Goal: Task Accomplishment & Management: Use online tool/utility

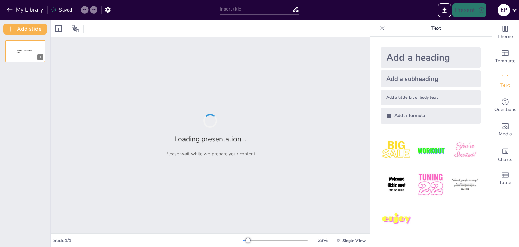
type input "Análisis de la Radiación Electromagnética en Líneas de Transmisión de 66 kV: Un…"
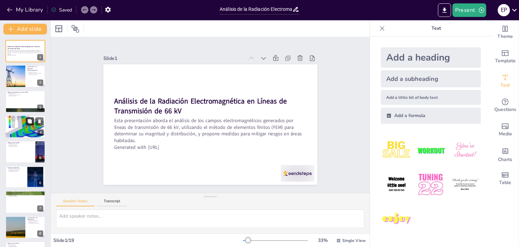
click at [26, 119] on button at bounding box center [30, 121] width 8 height 8
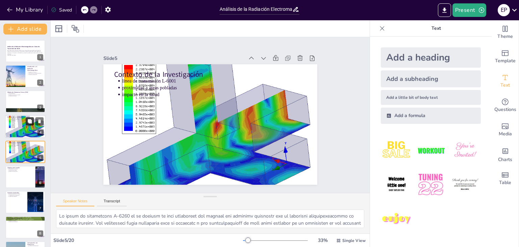
scroll to position [11, 0]
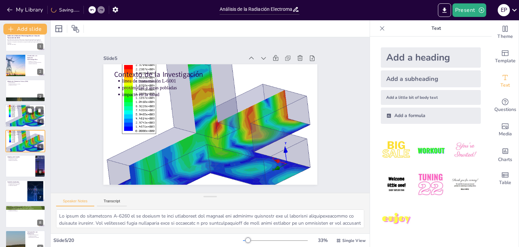
click at [24, 116] on div at bounding box center [25, 115] width 41 height 33
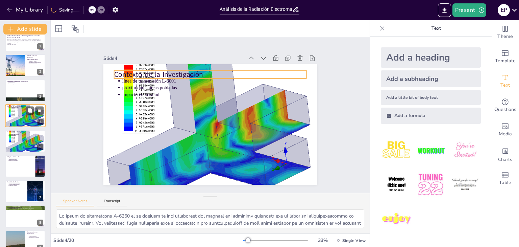
scroll to position [0, 0]
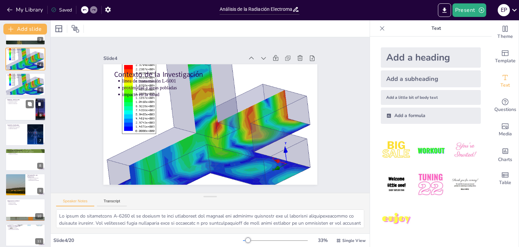
click at [22, 113] on div at bounding box center [25, 109] width 41 height 23
type textarea "Lo ipsumdolorsi am con adipiscing el seddoeius te incididuntu la etdolorem aliq…"
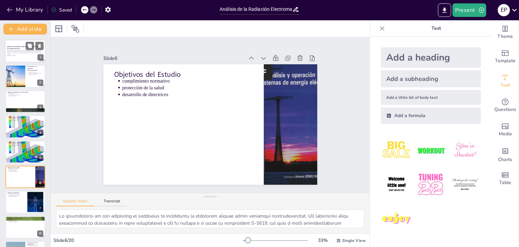
click at [22, 50] on p "Esta presentación aborda el análisis de los campos electromagnéticos generados …" at bounding box center [25, 52] width 37 height 5
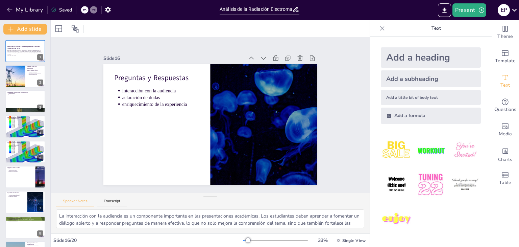
type textarea "La respuesta correcta es "Determinar los niveles de radiación electromagnética"…"
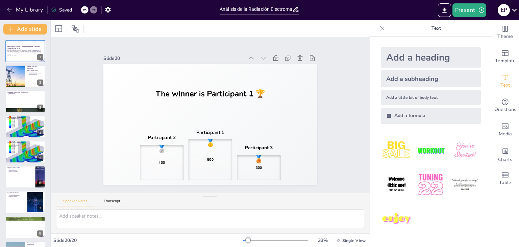
click at [506, 14] on div "E P" at bounding box center [504, 10] width 12 height 12
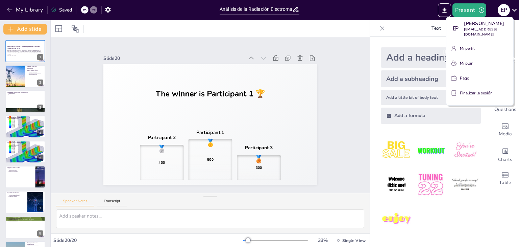
click at [479, 50] on font "[PERSON_NAME]" at bounding box center [467, 51] width 48 height 7
click at [477, 25] on font "[PERSON_NAME]" at bounding box center [484, 23] width 41 height 6
click at [466, 64] on font "Mi plan" at bounding box center [467, 63] width 14 height 5
